Goal: Find specific page/section: Find specific page/section

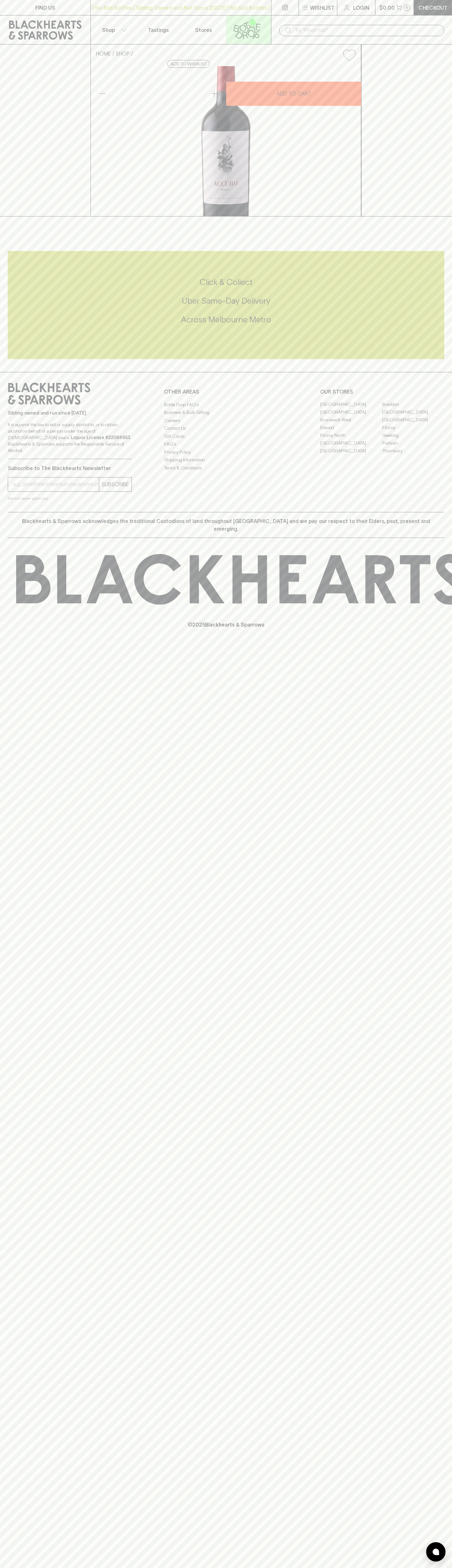
click at [269, 30] on link at bounding box center [249, 29] width 45 height 29
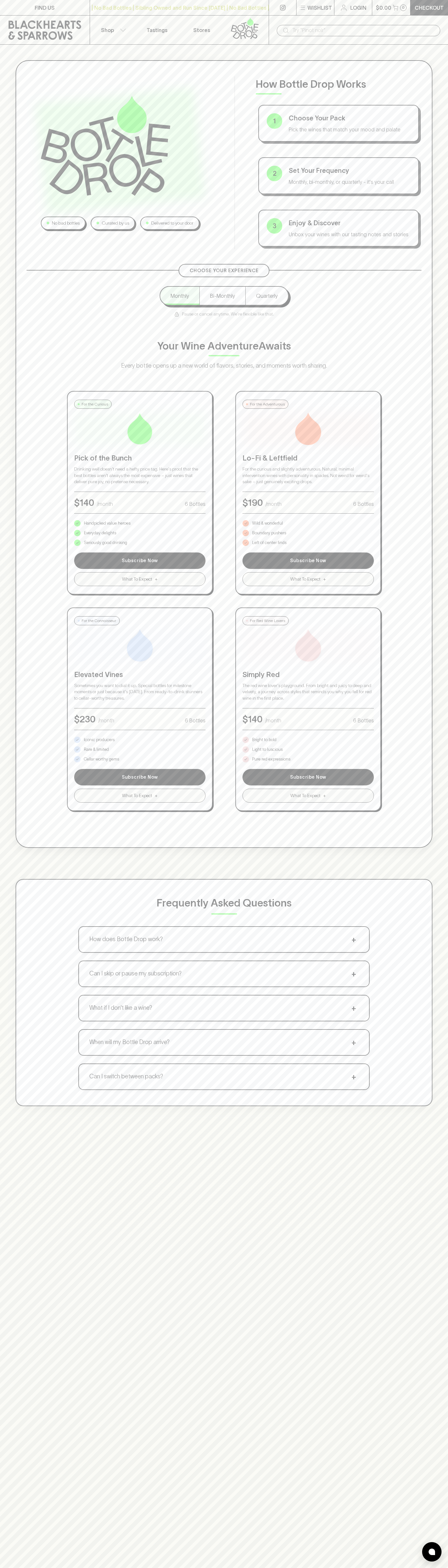
click at [431, 1438] on div "No bad bottles Curated by us Delivered to your door How Bottle Drop Works 1 Cho…" at bounding box center [224, 829] width 448 height 1568
click at [123, 1572] on html "FIND US | No Bad Bottles | Sibling Owned and Run Since 2006 | No Bad Bottles | …" at bounding box center [224, 1014] width 448 height 2028
click at [26, 78] on div "No bad bottles Curated by us Delivered to your door How Bottle Drop Works 1 Cho…" at bounding box center [223, 454] width 417 height 788
click at [264, 740] on p "Bright to bold" at bounding box center [264, 739] width 24 height 7
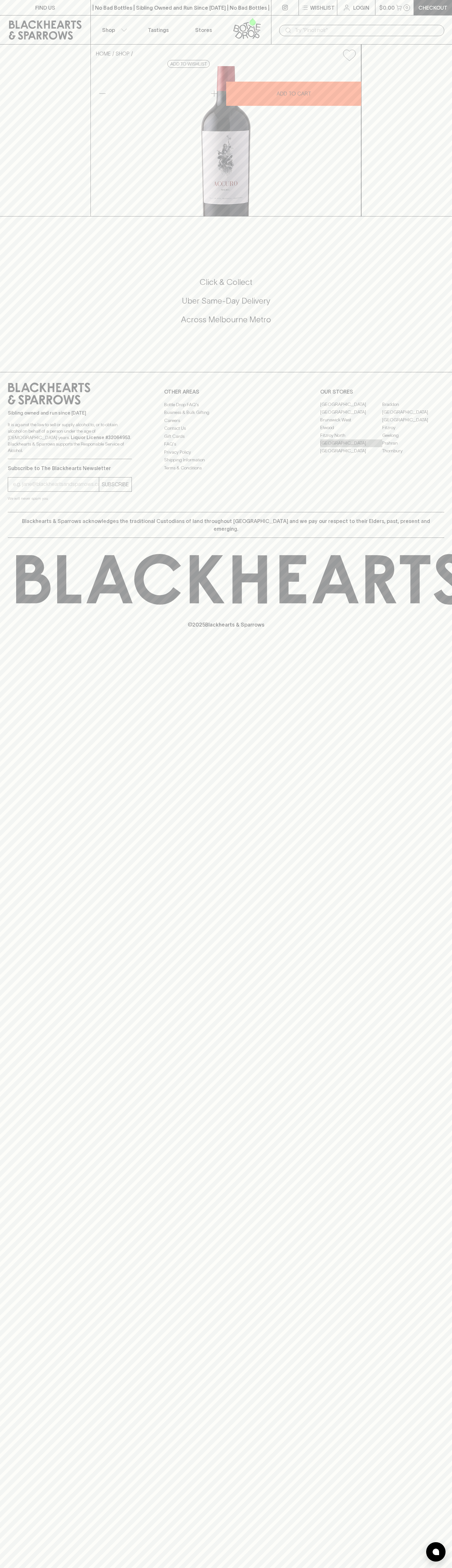
click at [351, 447] on link "[GEOGRAPHIC_DATA]" at bounding box center [351, 443] width 62 height 8
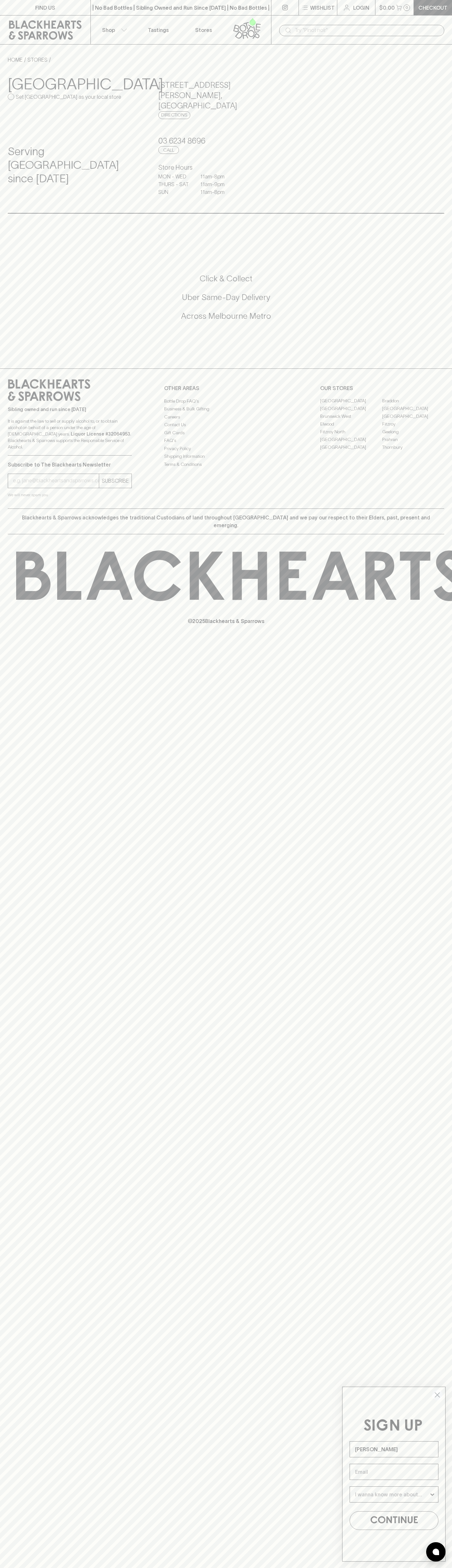
type input "John Smith"
